Goal: Task Accomplishment & Management: Complete application form

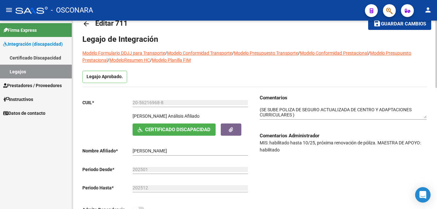
scroll to position [23, 0]
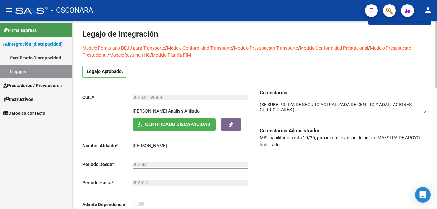
click at [435, 57] on div at bounding box center [436, 62] width 2 height 67
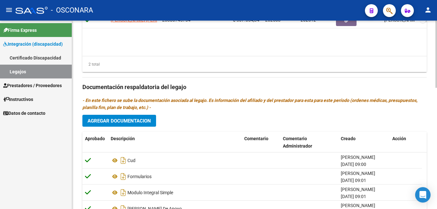
scroll to position [341, 0]
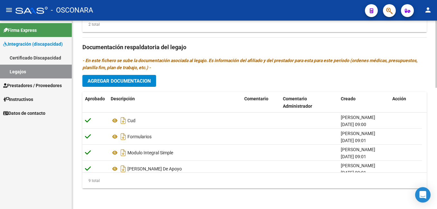
click at [436, 189] on html "menu - OSCONARA person Firma Express Integración (discapacidad) Certificado Dis…" at bounding box center [218, 104] width 437 height 209
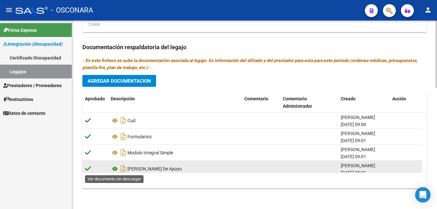
click at [114, 167] on icon at bounding box center [115, 169] width 8 height 8
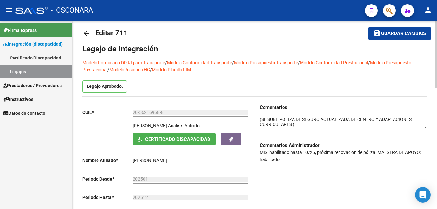
scroll to position [8, 0]
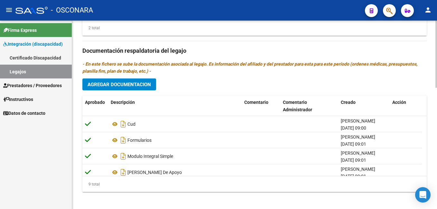
scroll to position [341, 0]
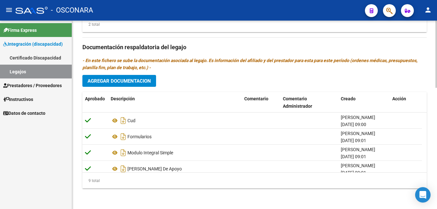
click at [436, 205] on html "menu - OSCONARA person Firma Express Integración (discapacidad) Certificado Dis…" at bounding box center [218, 104] width 437 height 209
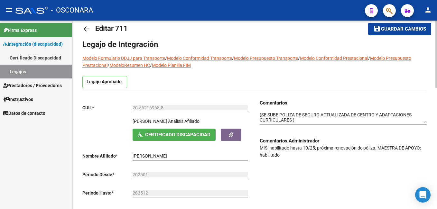
scroll to position [0, 0]
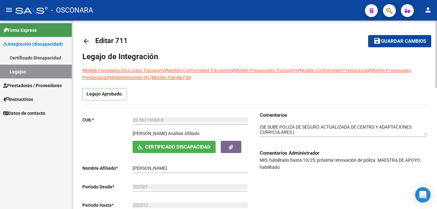
click at [436, 21] on html "menu - OSCONARA person Firma Express Integración (discapacidad) Certificado Dis…" at bounding box center [218, 104] width 437 height 209
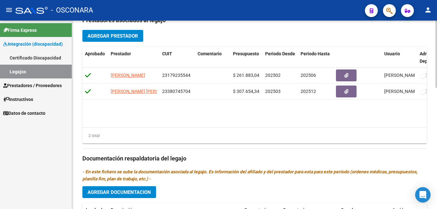
scroll to position [341, 0]
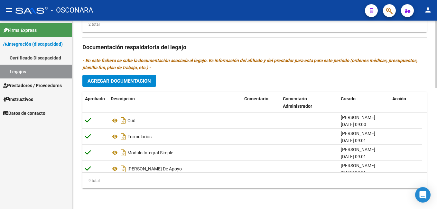
click at [436, 209] on html "menu - OSCONARA person Firma Express Integración (discapacidad) Certificado Dis…" at bounding box center [218, 104] width 437 height 209
click at [133, 82] on span "Agregar Documentacion" at bounding box center [118, 81] width 63 height 6
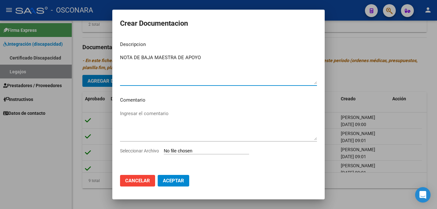
type textarea "NOTA DE BAJA MAESTRA DE APOYO"
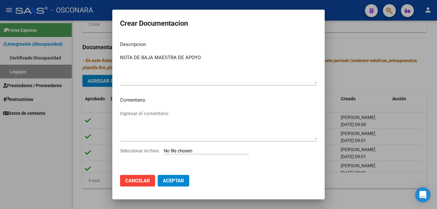
click at [192, 152] on input "Seleccionar Archivo" at bounding box center [206, 151] width 85 height 6
type input "C:\fakepath\NOTA DE BAJA-[PERSON_NAME].pdf"
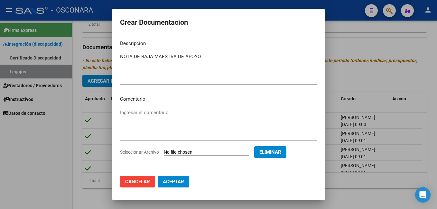
click at [181, 181] on span "Aceptar" at bounding box center [173, 182] width 21 height 6
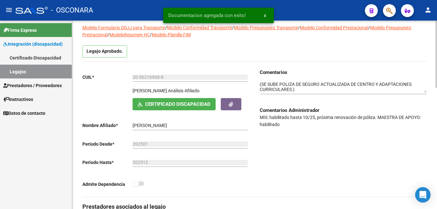
scroll to position [0, 0]
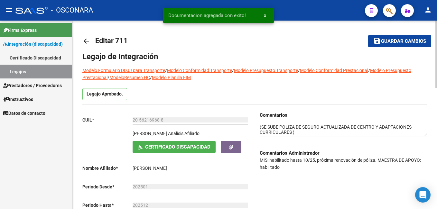
click at [436, 6] on html "menu - OSCONARA person Firma Express Integración (discapacidad) Certificado Dis…" at bounding box center [218, 104] width 437 height 209
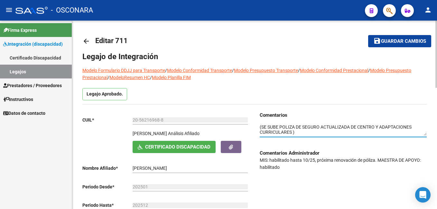
click at [295, 131] on textarea at bounding box center [342, 130] width 167 height 12
drag, startPoint x: 295, startPoint y: 132, endPoint x: 410, endPoint y: 127, distance: 115.2
click at [410, 127] on textarea at bounding box center [342, 130] width 167 height 12
click at [385, 130] on textarea at bounding box center [342, 130] width 167 height 12
drag, startPoint x: 294, startPoint y: 132, endPoint x: 355, endPoint y: 122, distance: 62.0
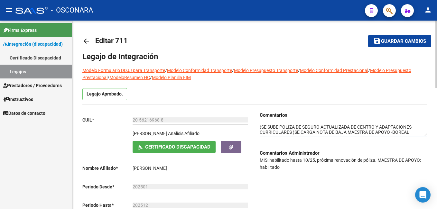
click at [355, 122] on div at bounding box center [342, 128] width 167 height 18
click at [425, 134] on textarea at bounding box center [342, 130] width 167 height 12
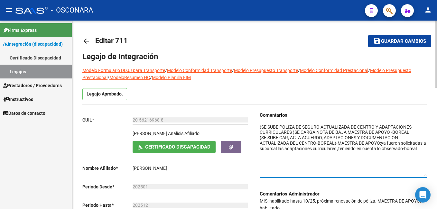
drag, startPoint x: 425, startPoint y: 134, endPoint x: 430, endPoint y: 175, distance: 40.8
click at [379, 162] on textarea at bounding box center [342, 150] width 167 height 53
click at [295, 131] on textarea at bounding box center [342, 150] width 167 height 53
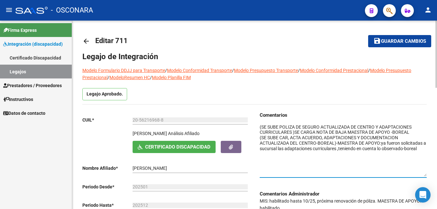
drag, startPoint x: 295, startPoint y: 131, endPoint x: 410, endPoint y: 133, distance: 115.1
click at [410, 133] on textarea at bounding box center [342, 150] width 167 height 53
click at [259, 126] on textarea at bounding box center [342, 150] width 167 height 53
paste textarea "SE CARGA NOTA DE BAJA MAESTRA DE APOYO -BOREAL"
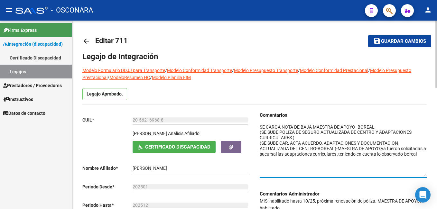
click at [379, 130] on textarea at bounding box center [342, 150] width 167 height 53
click at [379, 127] on textarea at bounding box center [342, 150] width 167 height 53
type textarea "SE CARGA NOTA DE BAJA MAESTRA DE APOYO -BOREAL [DATE] (SE SUBE POLIZA DE SEGURO…"
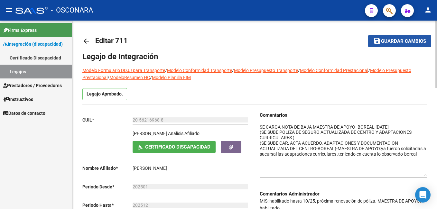
click at [406, 35] on button "save Guardar cambios" at bounding box center [399, 41] width 63 height 12
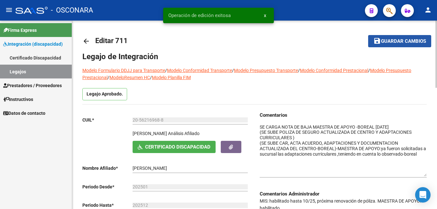
click at [406, 35] on button "save Guardar cambios" at bounding box center [399, 41] width 63 height 12
click at [406, 35] on button "save Guardar cambios" at bounding box center [394, 41] width 71 height 12
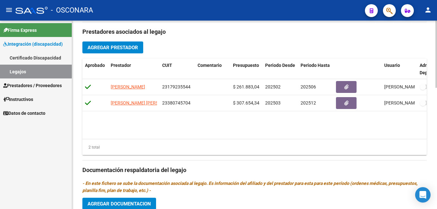
scroll to position [341, 0]
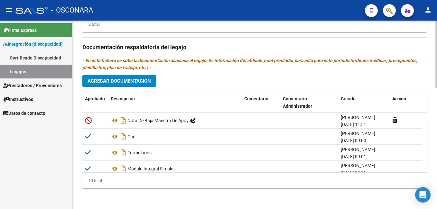
click at [436, 209] on html "menu - OSCONARA person Firma Express Integración (discapacidad) Certificado Dis…" at bounding box center [218, 104] width 437 height 209
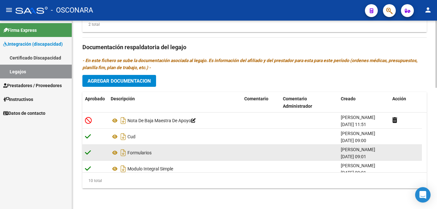
click at [381, 147] on div "[PERSON_NAME] [DATE] 09:01" at bounding box center [363, 153] width 46 height 14
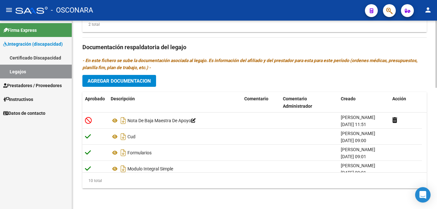
scroll to position [319, 0]
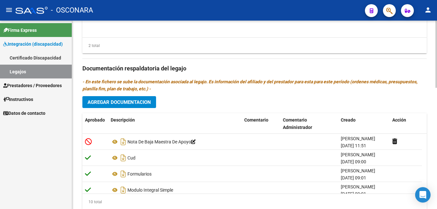
click at [436, 141] on div at bounding box center [436, 167] width 2 height 67
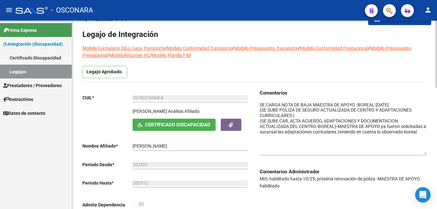
scroll to position [0, 0]
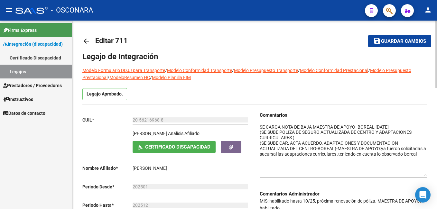
click at [435, 1] on div "menu - OSCONARA person Firma Express Integración (discapacidad) Certificado Dis…" at bounding box center [218, 104] width 437 height 209
click at [403, 37] on button "save Guardar cambios" at bounding box center [399, 41] width 63 height 12
click at [403, 37] on button "save Guardar cambios" at bounding box center [394, 41] width 71 height 12
click at [408, 37] on button "save Guardar cambios" at bounding box center [399, 41] width 63 height 12
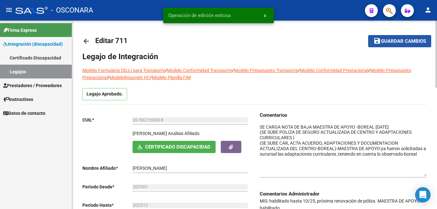
click at [403, 39] on span "Guardar cambios" at bounding box center [403, 42] width 45 height 6
click at [403, 39] on span "Guardar cambios" at bounding box center [394, 42] width 45 height 6
click at [403, 39] on span "Guardar cambios" at bounding box center [403, 42] width 45 height 6
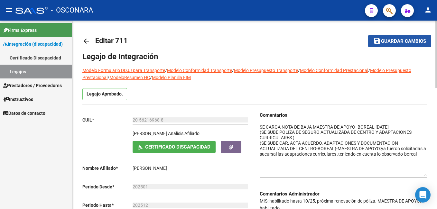
click at [397, 39] on span "Guardar cambios" at bounding box center [403, 42] width 45 height 6
click at [397, 39] on span "Guardar cambios" at bounding box center [394, 42] width 45 height 6
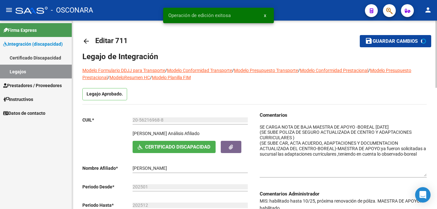
click at [397, 39] on span "Guardar cambios" at bounding box center [394, 42] width 45 height 6
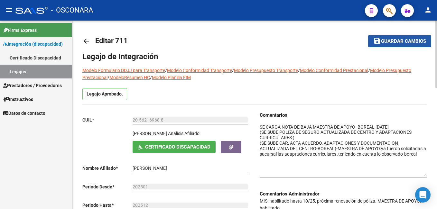
click at [394, 40] on span "Guardar cambios" at bounding box center [403, 42] width 45 height 6
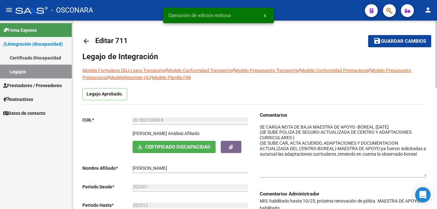
click at [394, 40] on span "Guardar cambios" at bounding box center [403, 42] width 45 height 6
